Goal: Task Accomplishment & Management: Manage account settings

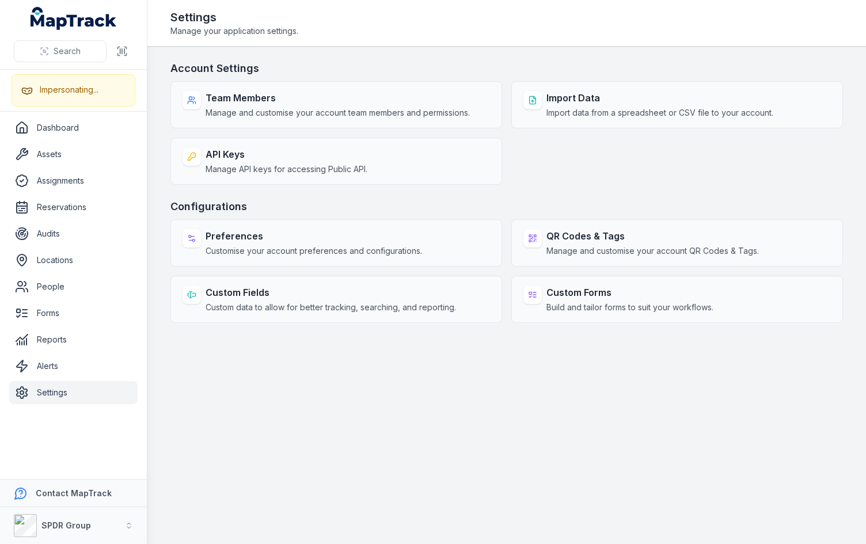
click at [535, 397] on main "Account Settings Team Members Manage and customise your account team members an…" at bounding box center [506, 295] width 718 height 497
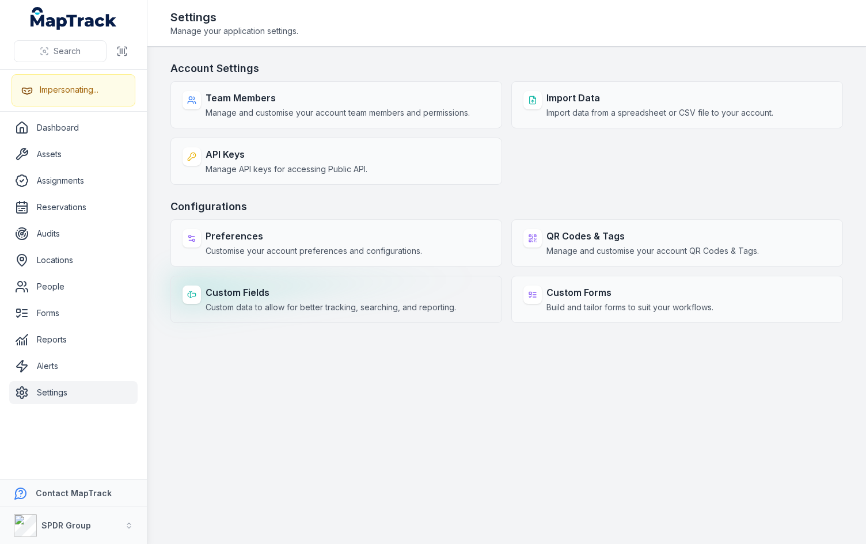
click at [348, 299] on strong "Custom Fields" at bounding box center [330, 293] width 250 height 14
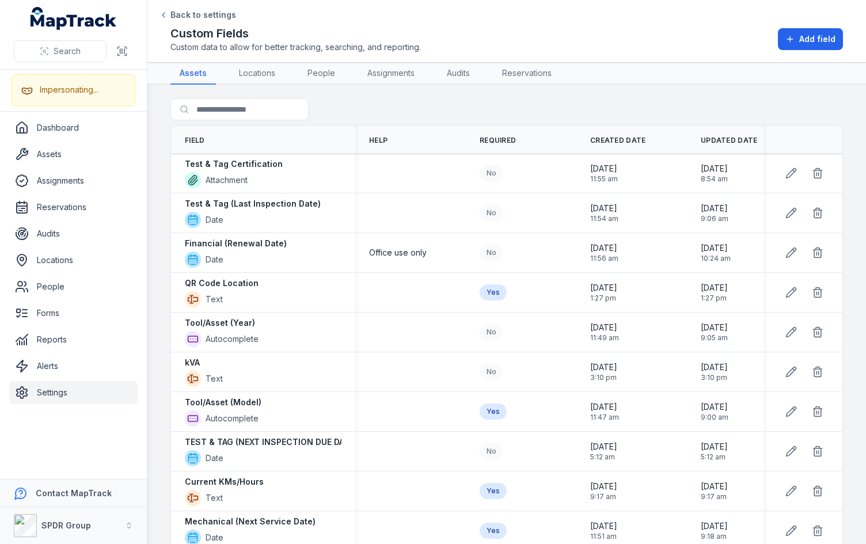
click at [490, 105] on div "Search for fields" at bounding box center [506, 111] width 672 height 26
click at [382, 77] on link "Assignments" at bounding box center [391, 74] width 66 height 22
click at [413, 48] on span "Custom data to allow for better tracking, searching, and reporting." at bounding box center [295, 47] width 250 height 12
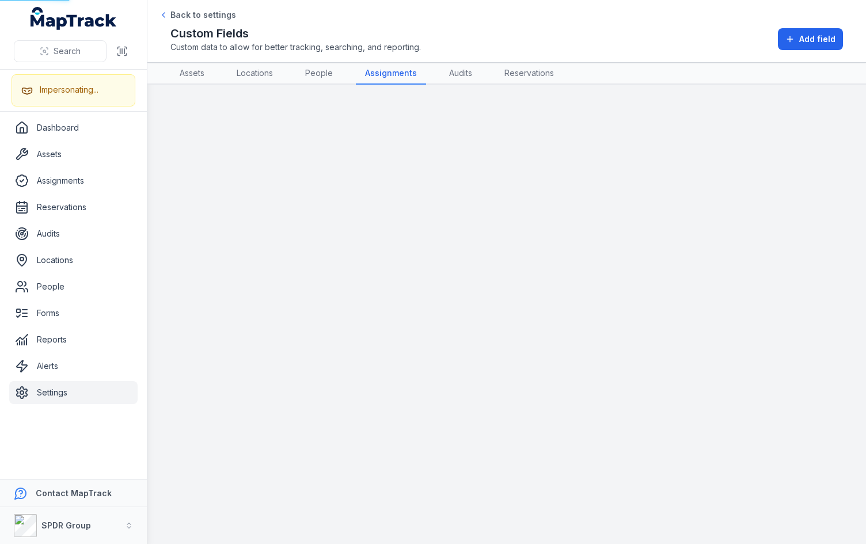
click at [413, 48] on span "Custom data to allow for better tracking, searching, and reporting." at bounding box center [295, 47] width 250 height 12
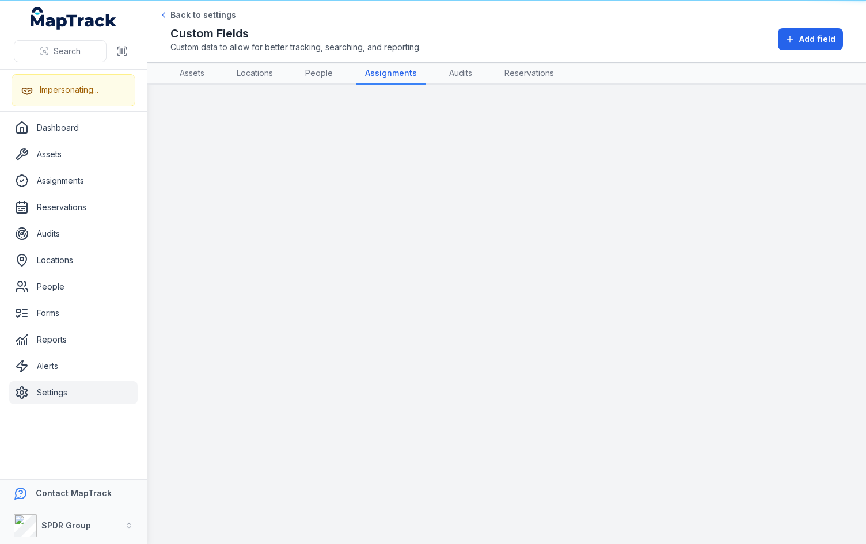
click at [460, 42] on div "Custom Fields Custom data to allow for better tracking, searching, and reportin…" at bounding box center [506, 39] width 672 height 28
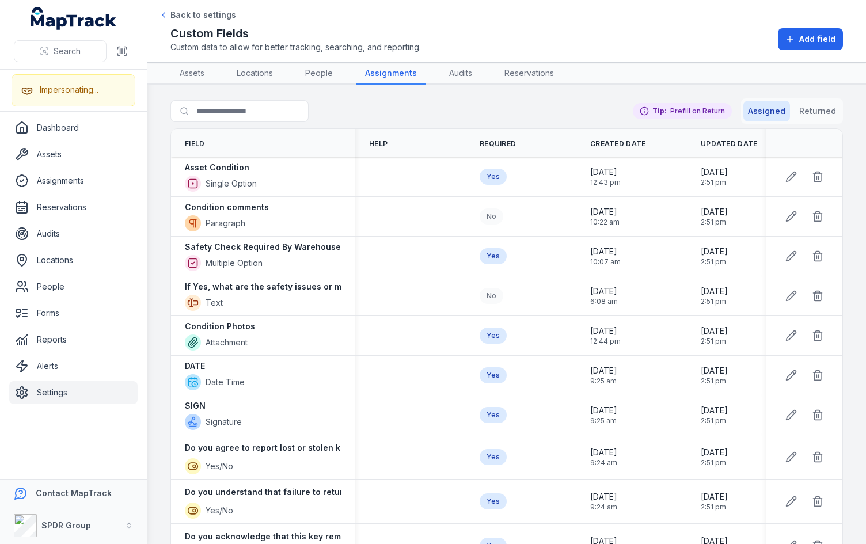
click at [460, 42] on div "Custom Fields Custom data to allow for better tracking, searching, and reportin…" at bounding box center [506, 39] width 672 height 28
click at [424, 108] on div "Search for fields Assigned Returned Tip: Prefill on Return" at bounding box center [506, 113] width 672 height 30
click at [246, 265] on span "Multiple Option" at bounding box center [233, 263] width 57 height 12
click at [219, 264] on span "Multiple Option" at bounding box center [233, 263] width 57 height 12
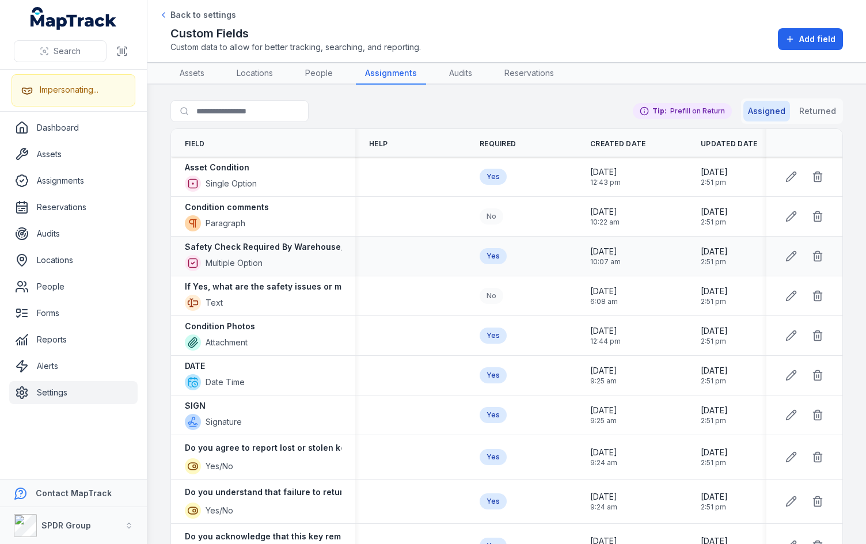
click at [222, 263] on span "Multiple Option" at bounding box center [233, 263] width 57 height 12
click at [248, 264] on span "Multiple Option" at bounding box center [233, 263] width 57 height 12
click at [785, 258] on icon at bounding box center [791, 256] width 12 height 12
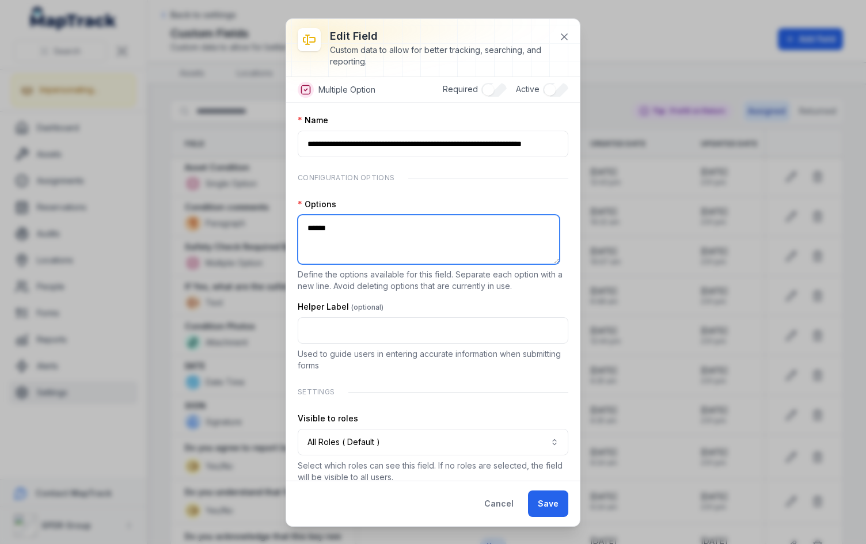
drag, startPoint x: 369, startPoint y: 228, endPoint x: 294, endPoint y: 230, distance: 75.4
click at [294, 230] on div "**********" at bounding box center [433, 292] width 294 height 378
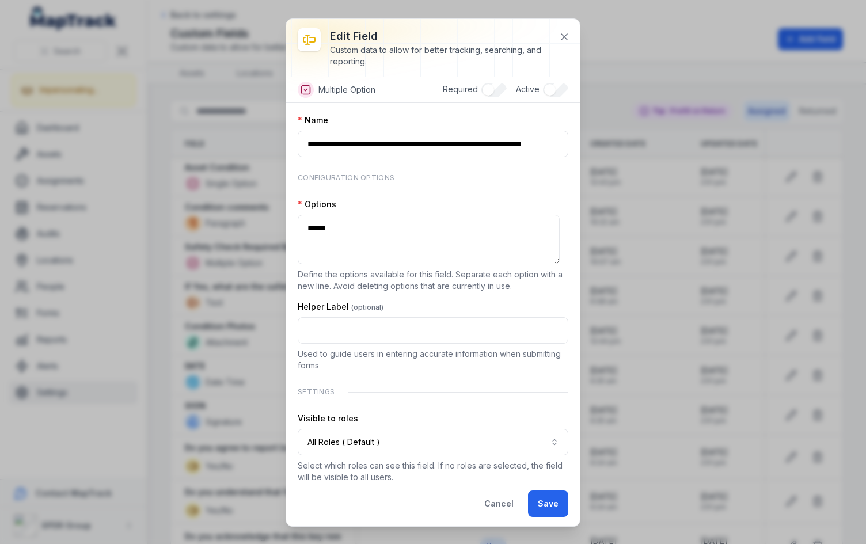
click at [292, 226] on div "**********" at bounding box center [433, 292] width 294 height 378
click at [290, 224] on div "**********" at bounding box center [433, 292] width 294 height 378
click at [289, 200] on div "**********" at bounding box center [433, 292] width 294 height 378
click at [376, 201] on div "Options" at bounding box center [433, 205] width 271 height 12
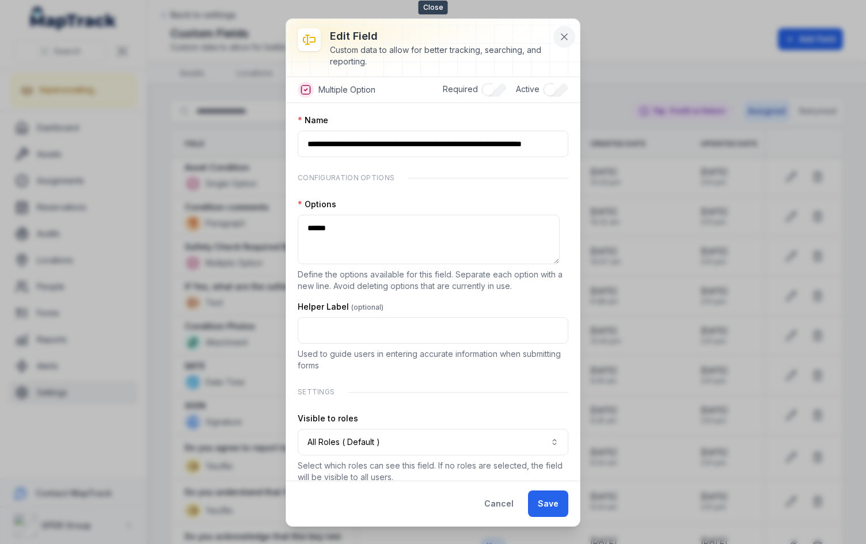
click at [558, 37] on icon at bounding box center [564, 37] width 12 height 12
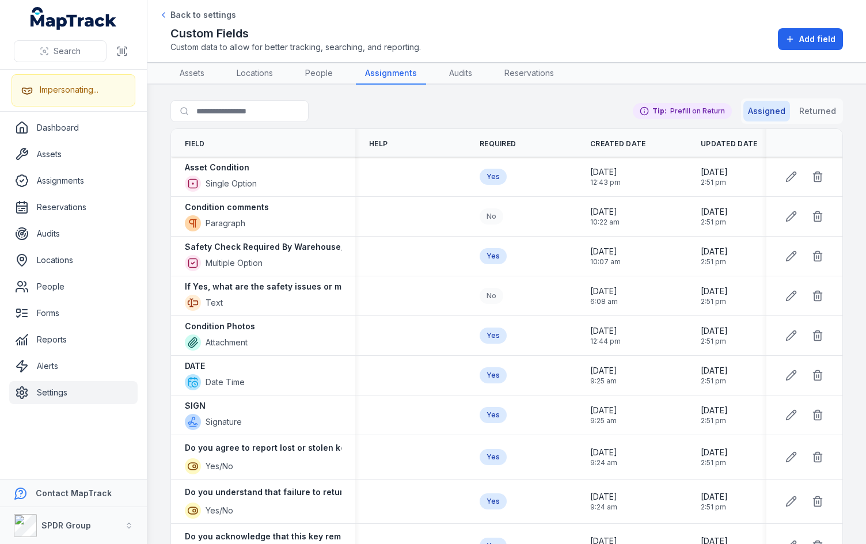
click at [532, 109] on div "Search for fields Assigned Returned Tip: Prefill on Return" at bounding box center [506, 113] width 672 height 30
click at [528, 106] on div "Search for fields Assigned Returned Tip: Prefill on Return" at bounding box center [506, 113] width 672 height 30
click at [528, 33] on div "Custom Fields Custom data to allow for better tracking, searching, and reportin…" at bounding box center [506, 39] width 672 height 28
drag, startPoint x: 528, startPoint y: 33, endPoint x: 622, endPoint y: 1, distance: 99.9
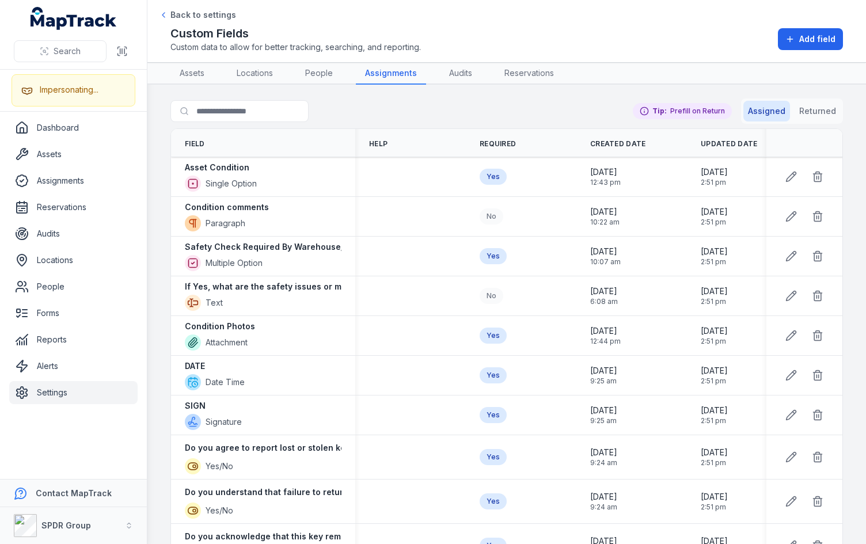
click at [528, 33] on div "Custom Fields Custom data to allow for better tracking, searching, and reportin…" at bounding box center [506, 39] width 672 height 28
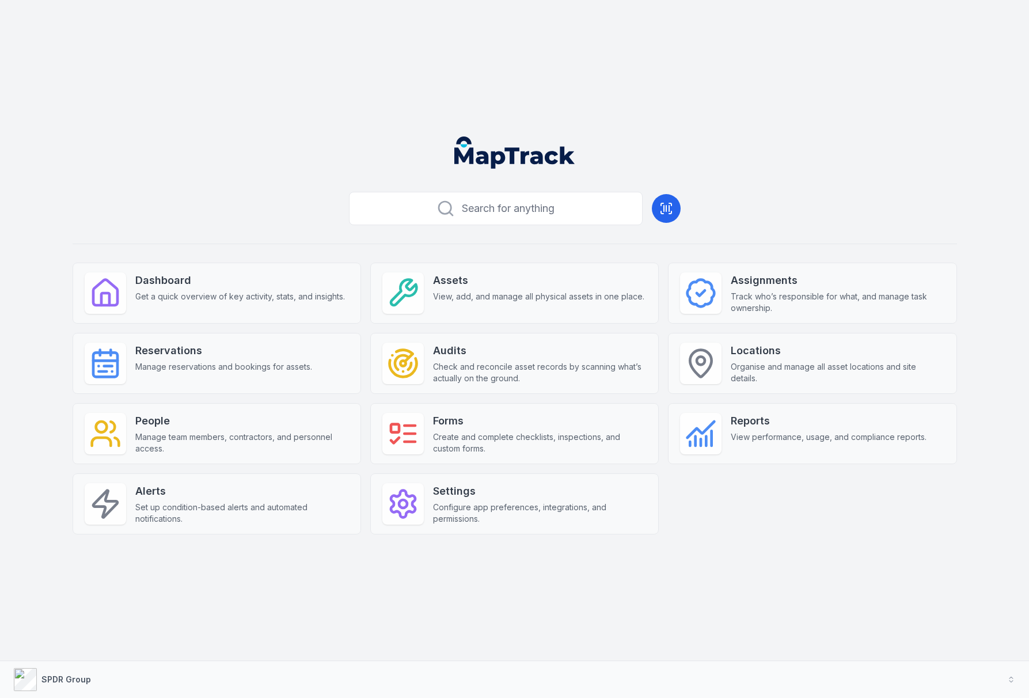
click at [257, 177] on header at bounding box center [514, 157] width 1001 height 60
click at [464, 509] on span "Configure app preferences, integrations, and permissions." at bounding box center [540, 512] width 214 height 23
